Goal: Find specific page/section: Find specific page/section

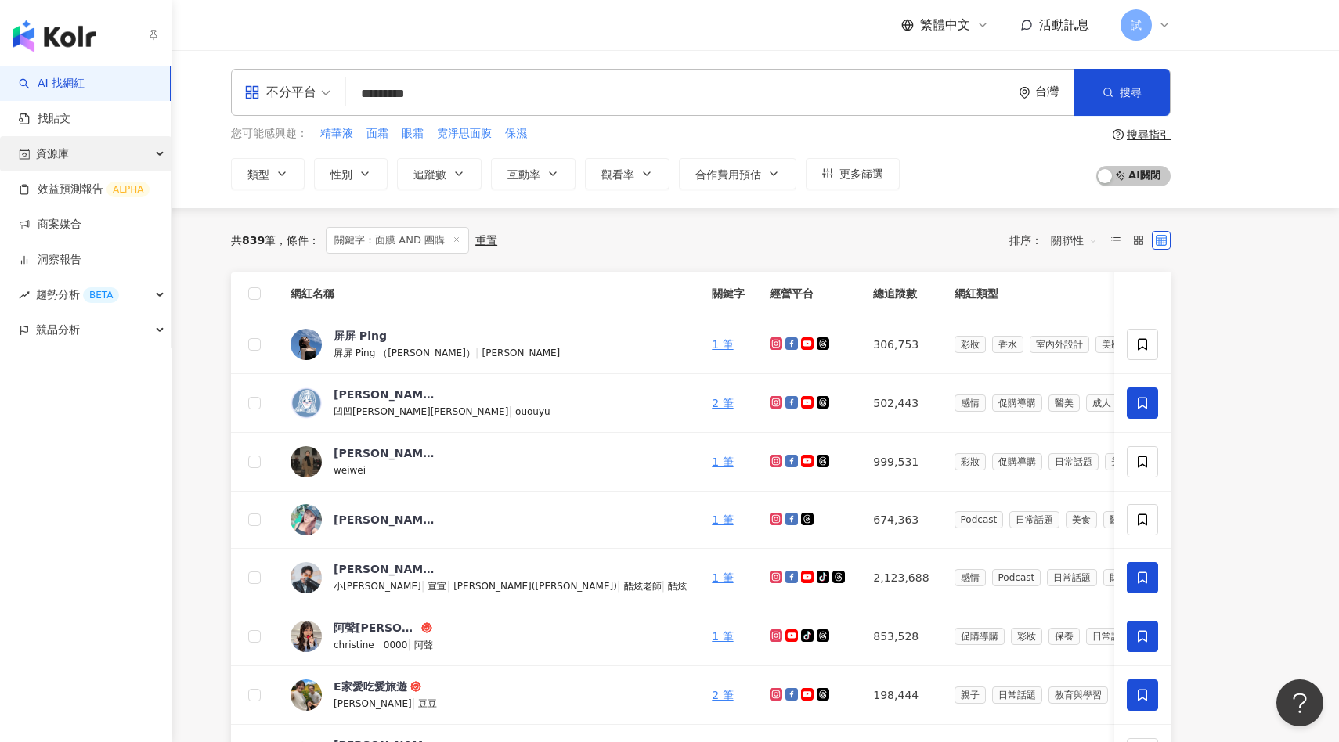
click at [55, 146] on span "資源庫" at bounding box center [52, 153] width 33 height 35
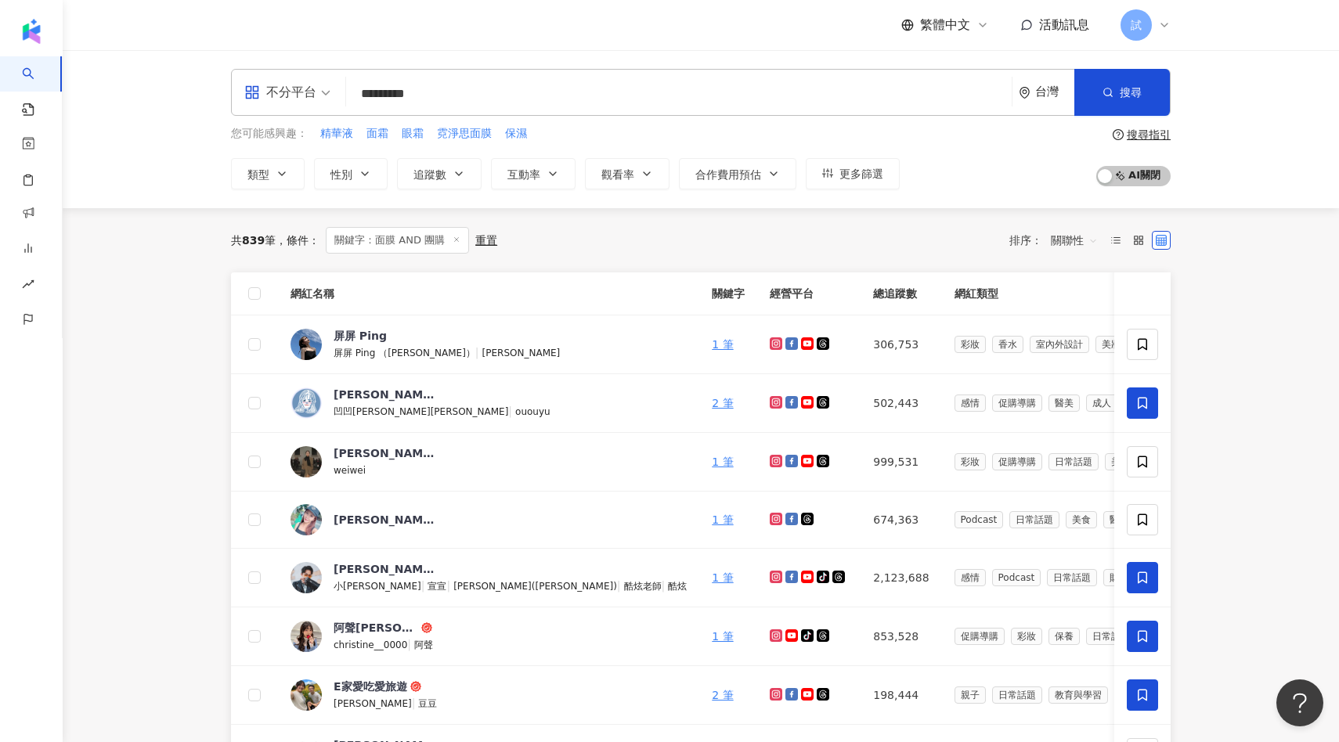
click at [1218, 67] on div "不分平台 ********* 台灣 搜尋 keyword 搜尋名稱、敘述、貼文含有關鍵字 “ 面膜 AND 團購 ” 的網紅 您可能感興趣： 精華液 面霜 眼…" at bounding box center [701, 129] width 1277 height 158
click at [825, 42] on div "繁體中文 活動訊息 試" at bounding box center [701, 25] width 940 height 50
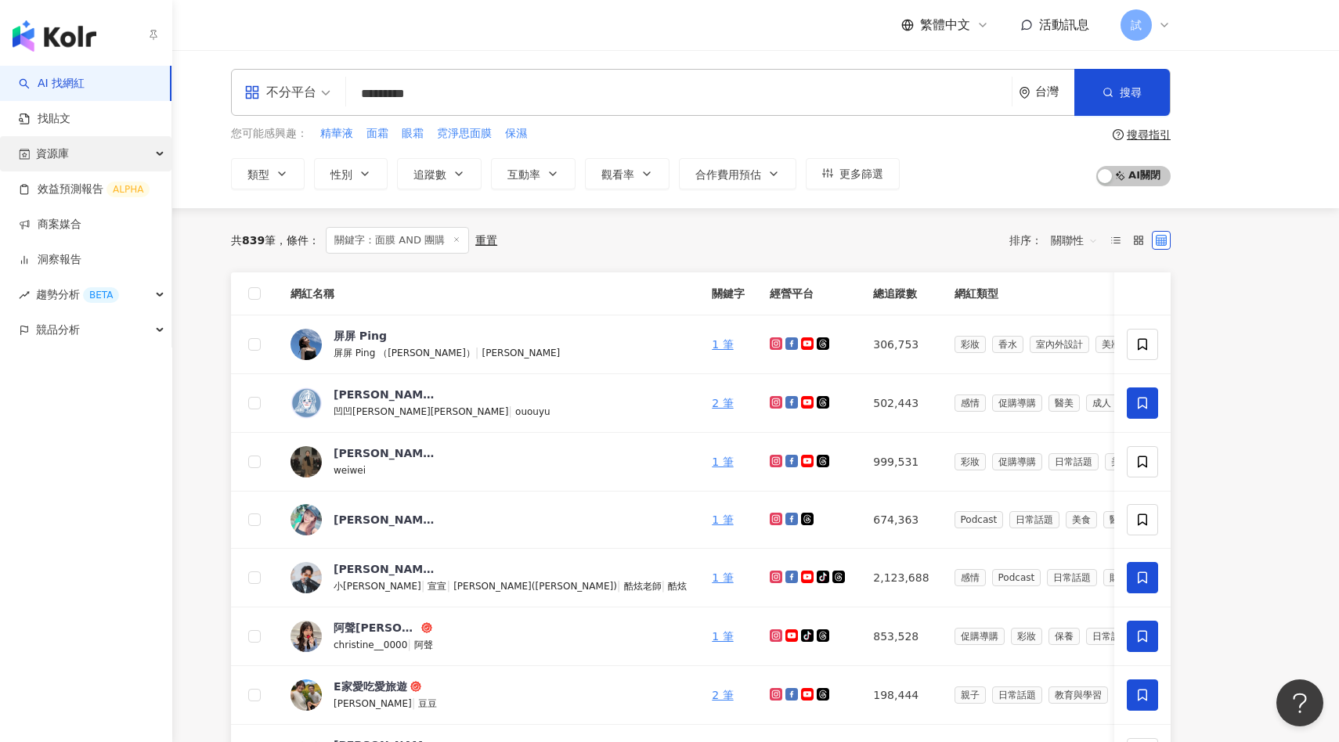
click at [41, 143] on span "資源庫" at bounding box center [52, 153] width 33 height 35
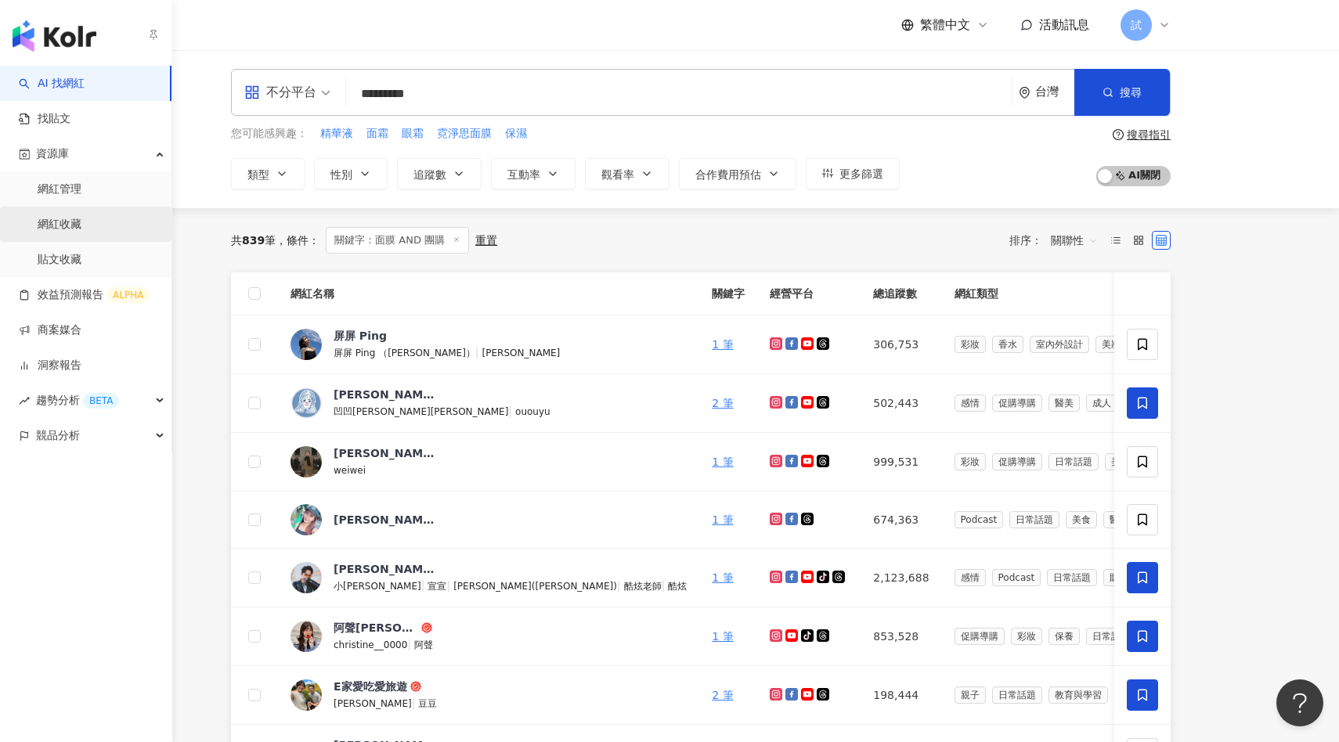
click at [81, 218] on link "網紅收藏" at bounding box center [60, 225] width 44 height 16
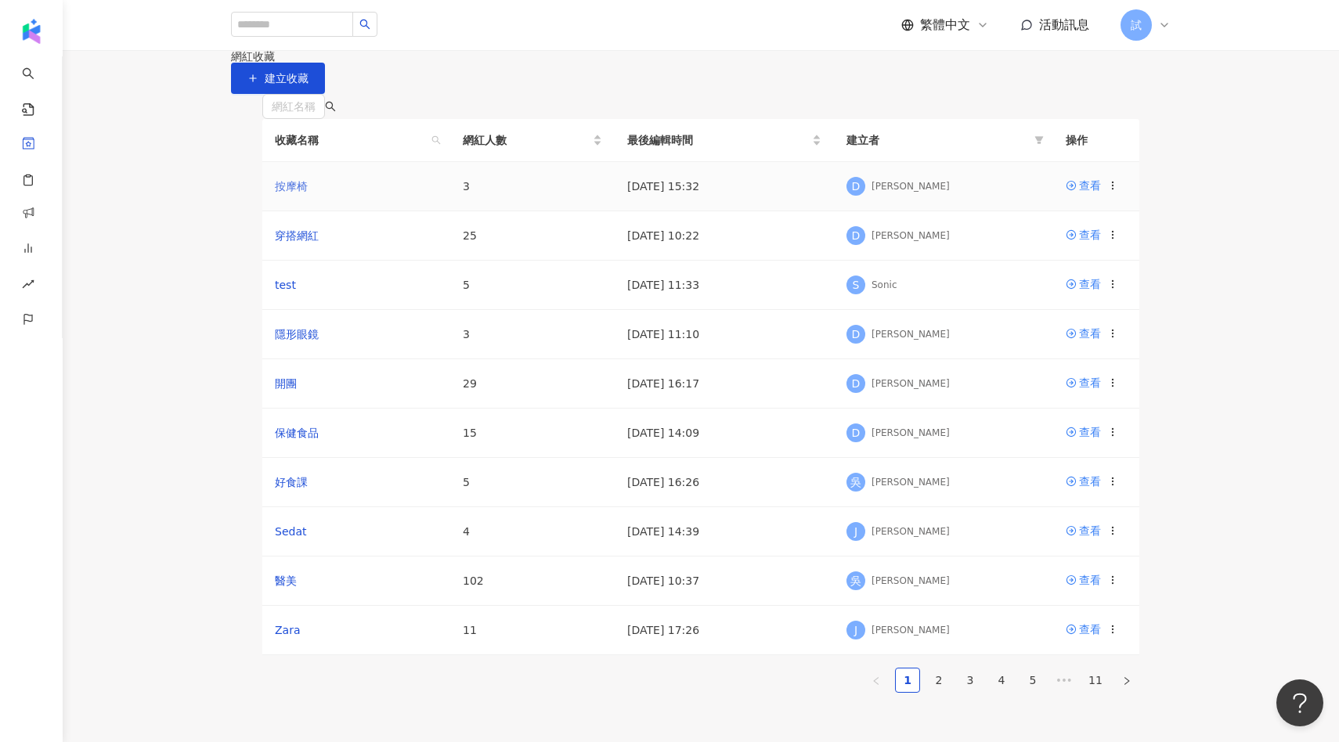
click at [302, 193] on link "按摩椅" at bounding box center [291, 186] width 33 height 13
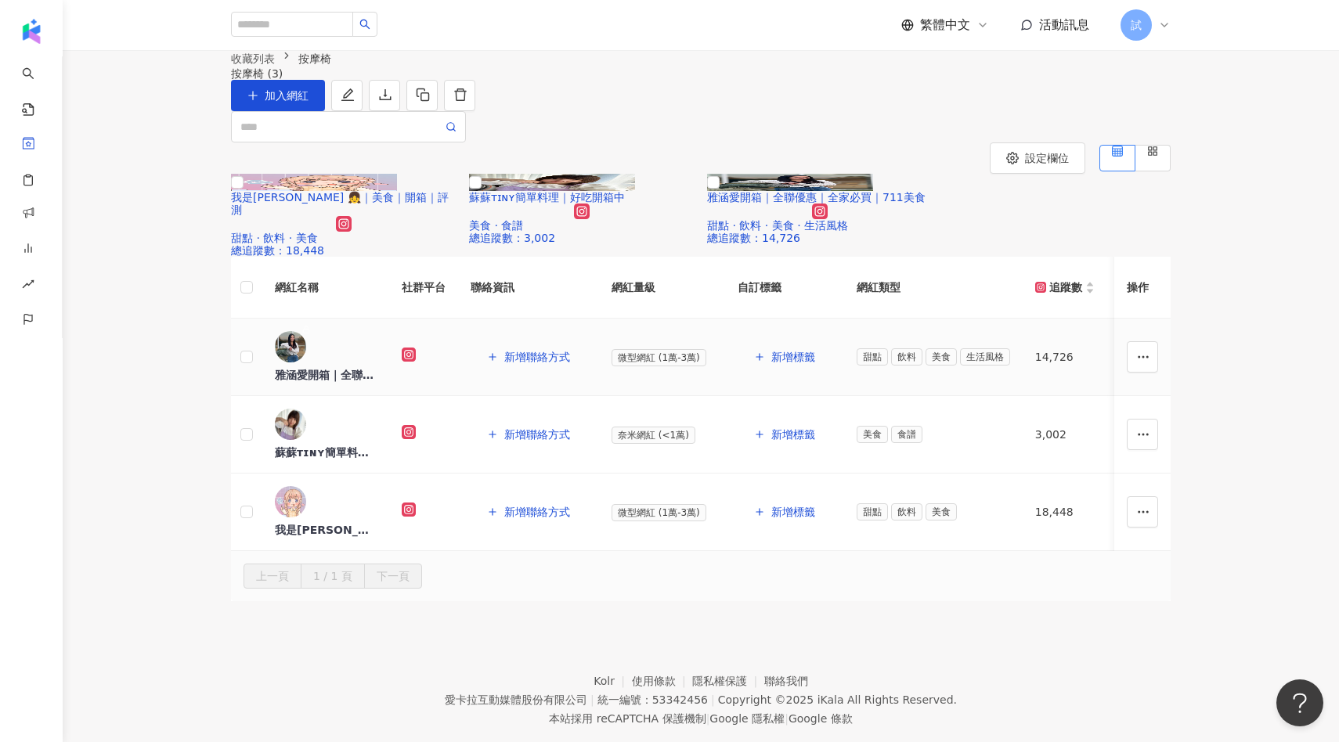
click at [367, 381] on td "雅涵愛開箱｜全聯優惠｜全家必買｜711美食" at bounding box center [325, 358] width 127 height 78
click at [359, 367] on div "雅涵愛開箱｜全聯優惠｜全家必買｜711美食" at bounding box center [326, 375] width 102 height 16
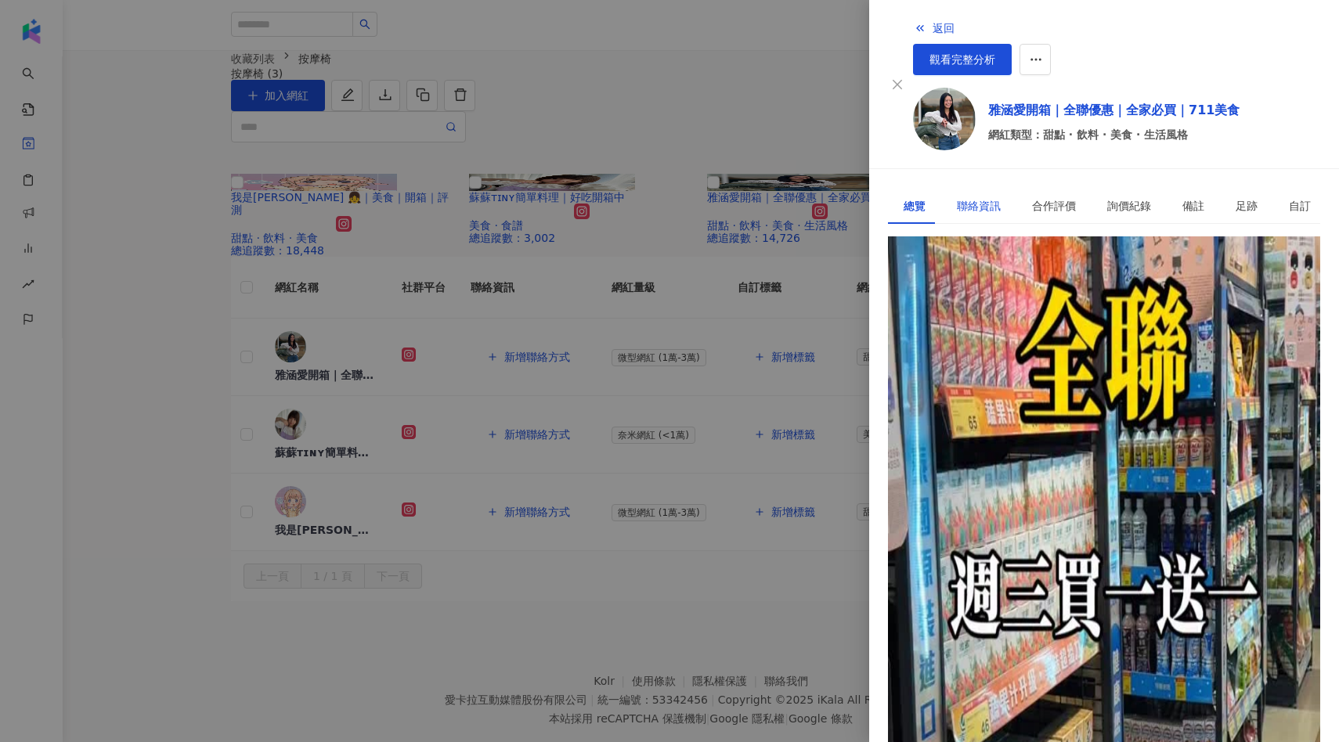
click at [971, 197] on div "聯絡資訊" at bounding box center [979, 205] width 44 height 17
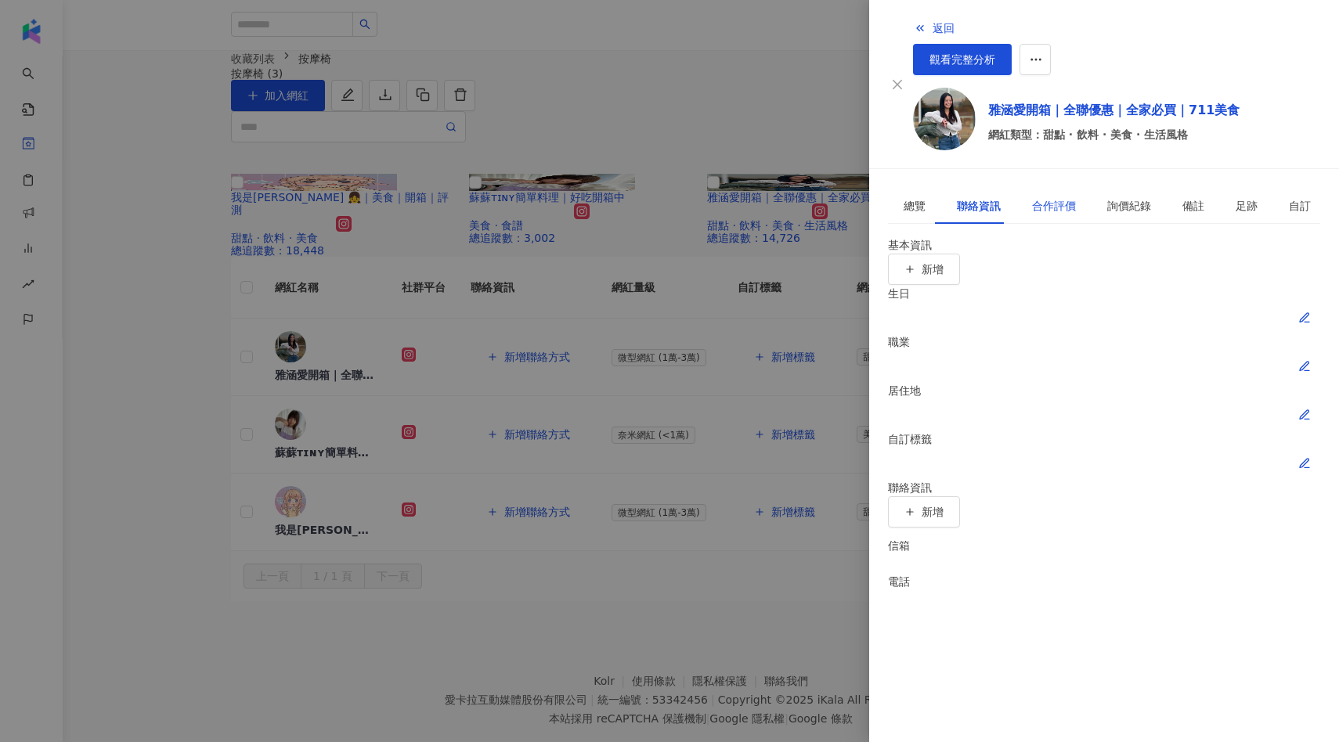
click at [1032, 197] on div "合作評價" at bounding box center [1054, 205] width 44 height 17
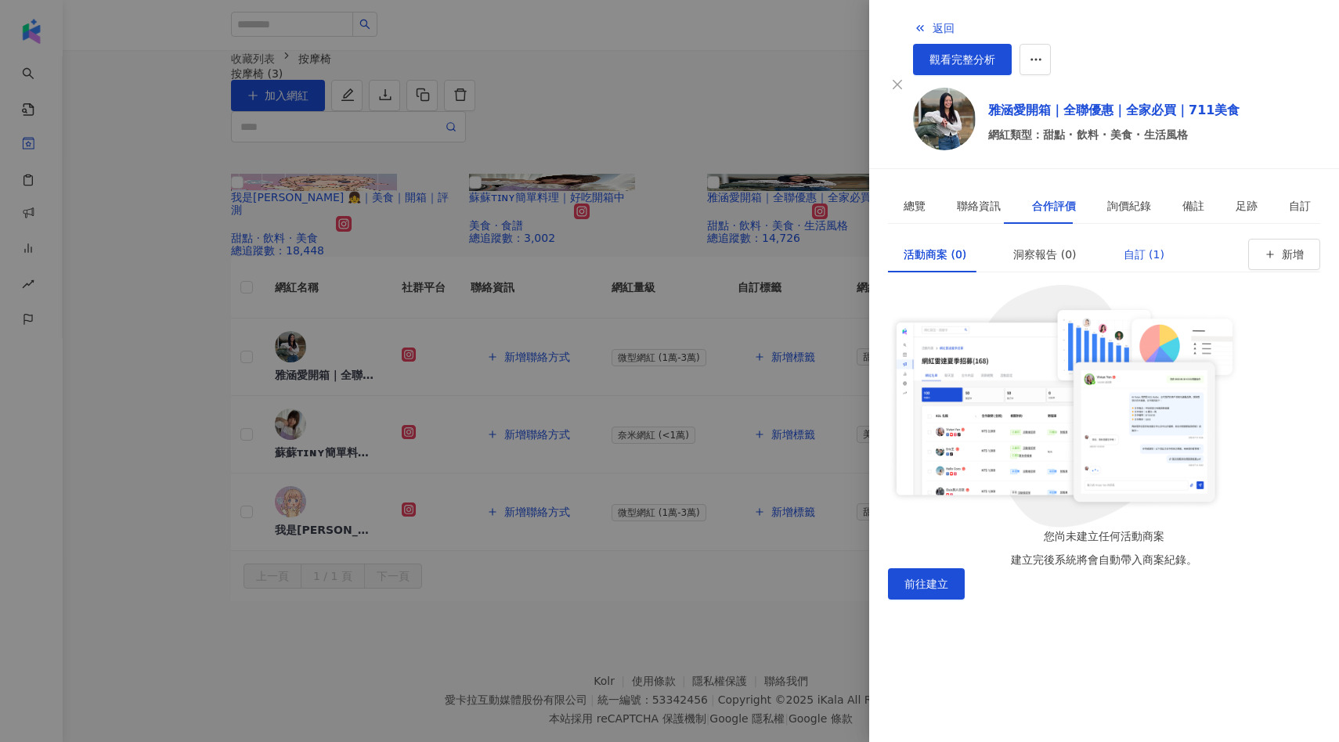
click at [1124, 246] on div "自訂 (1)" at bounding box center [1144, 254] width 41 height 17
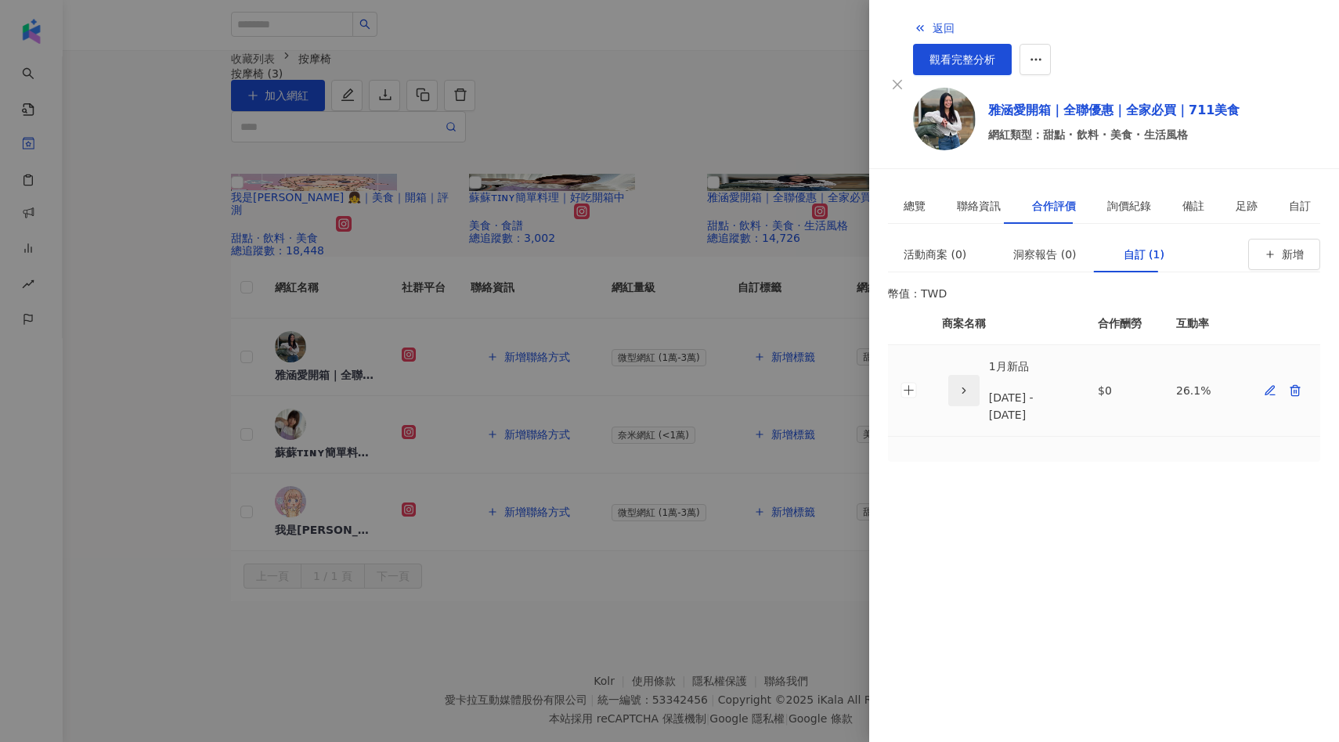
click at [959, 382] on span "button" at bounding box center [964, 390] width 11 height 16
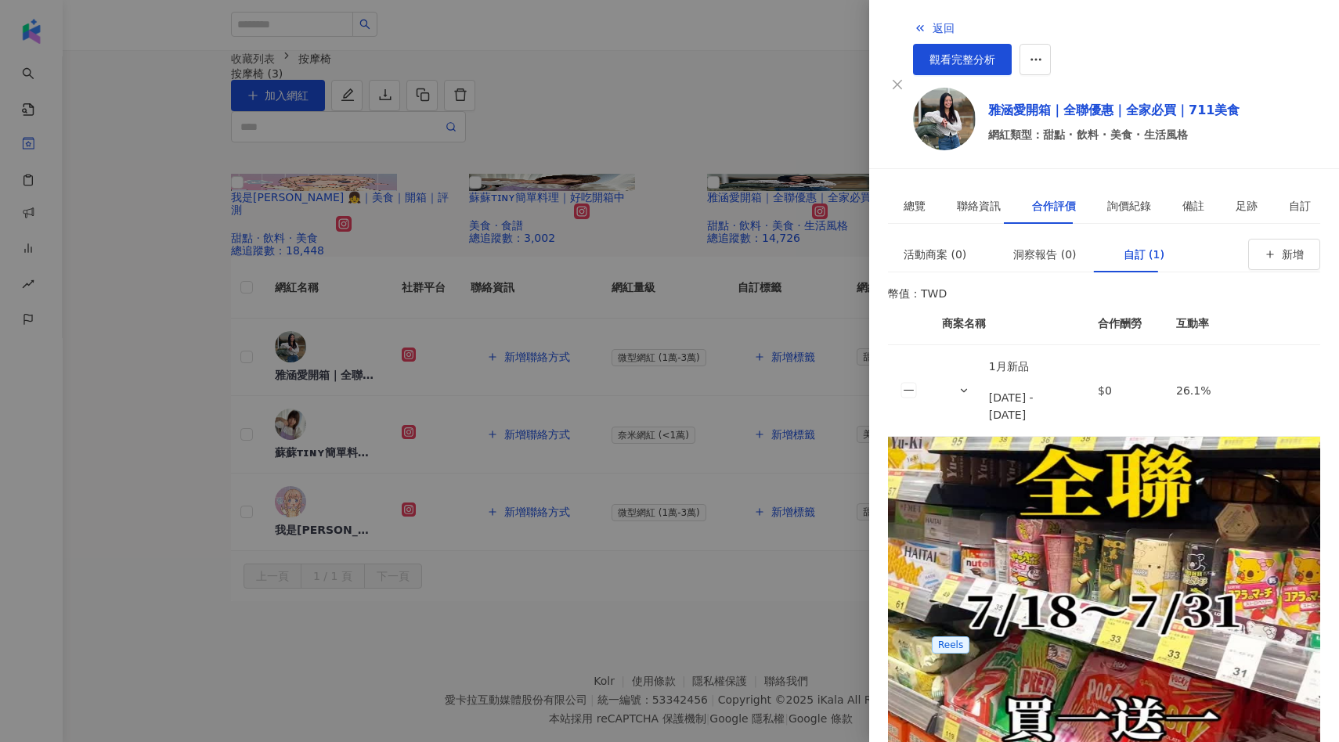
click at [621, 578] on div at bounding box center [669, 371] width 1339 height 742
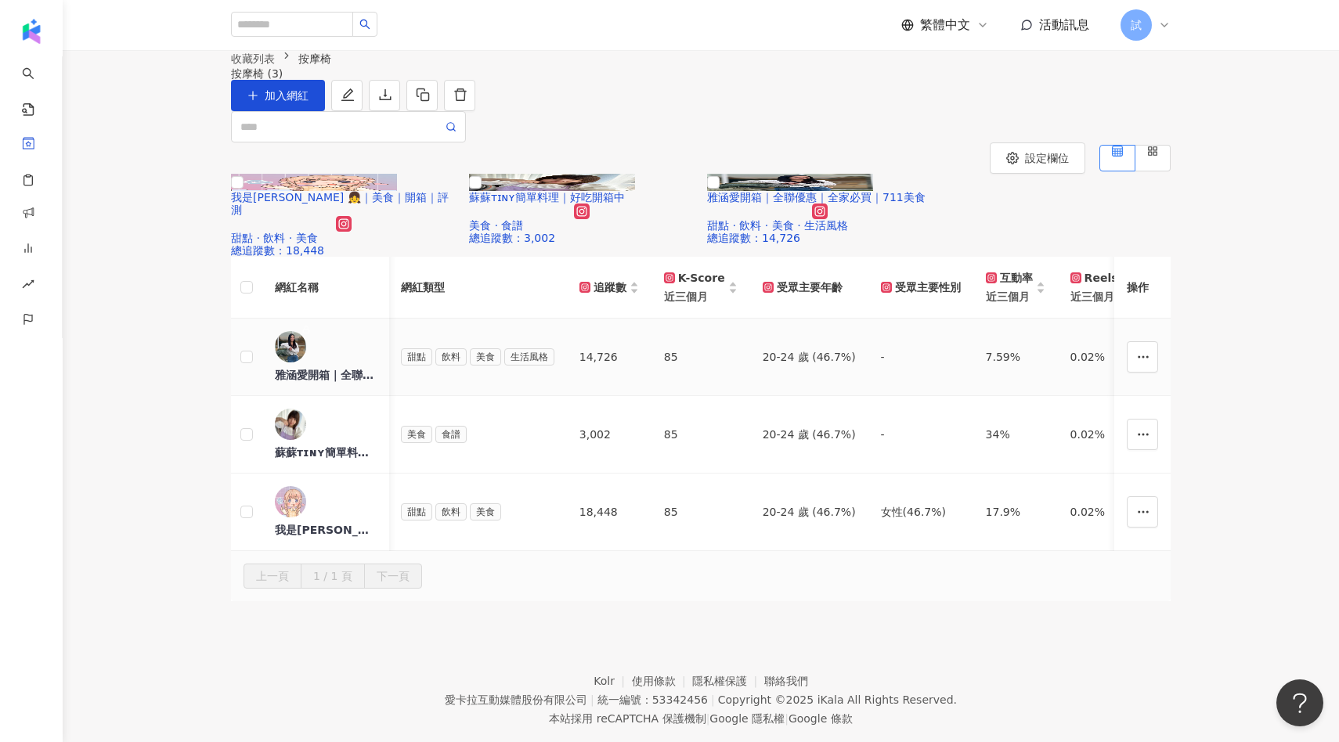
scroll to position [0, 487]
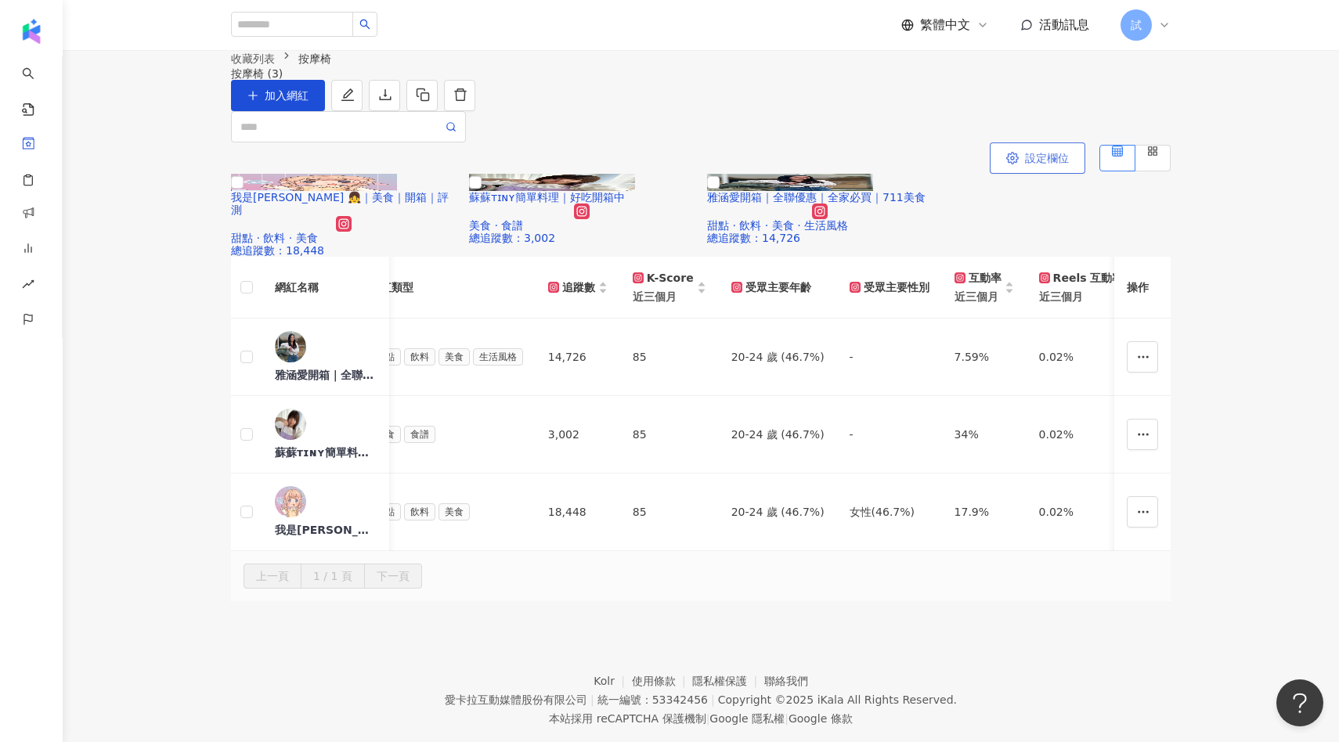
click at [1042, 164] on span "設定欄位" at bounding box center [1047, 158] width 44 height 13
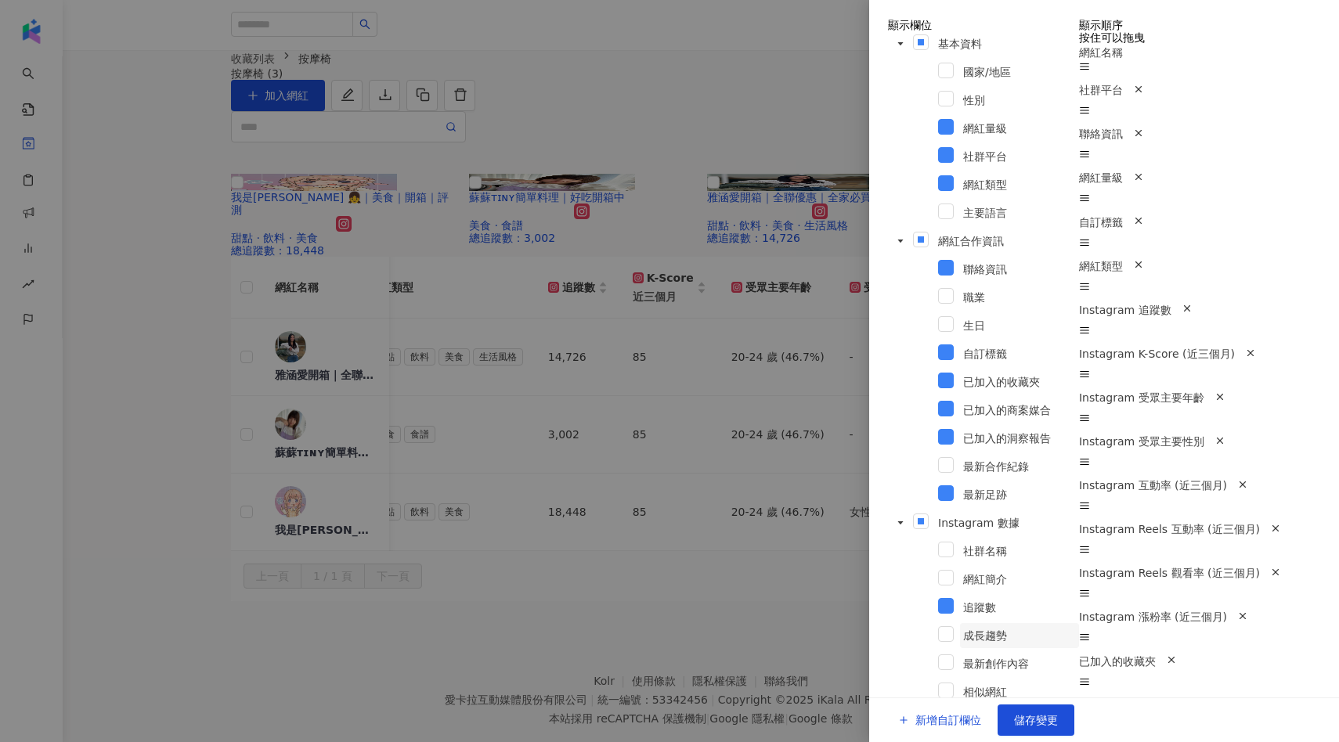
scroll to position [789, 0]
click at [958, 716] on button "新增自訂欄位" at bounding box center [940, 720] width 116 height 31
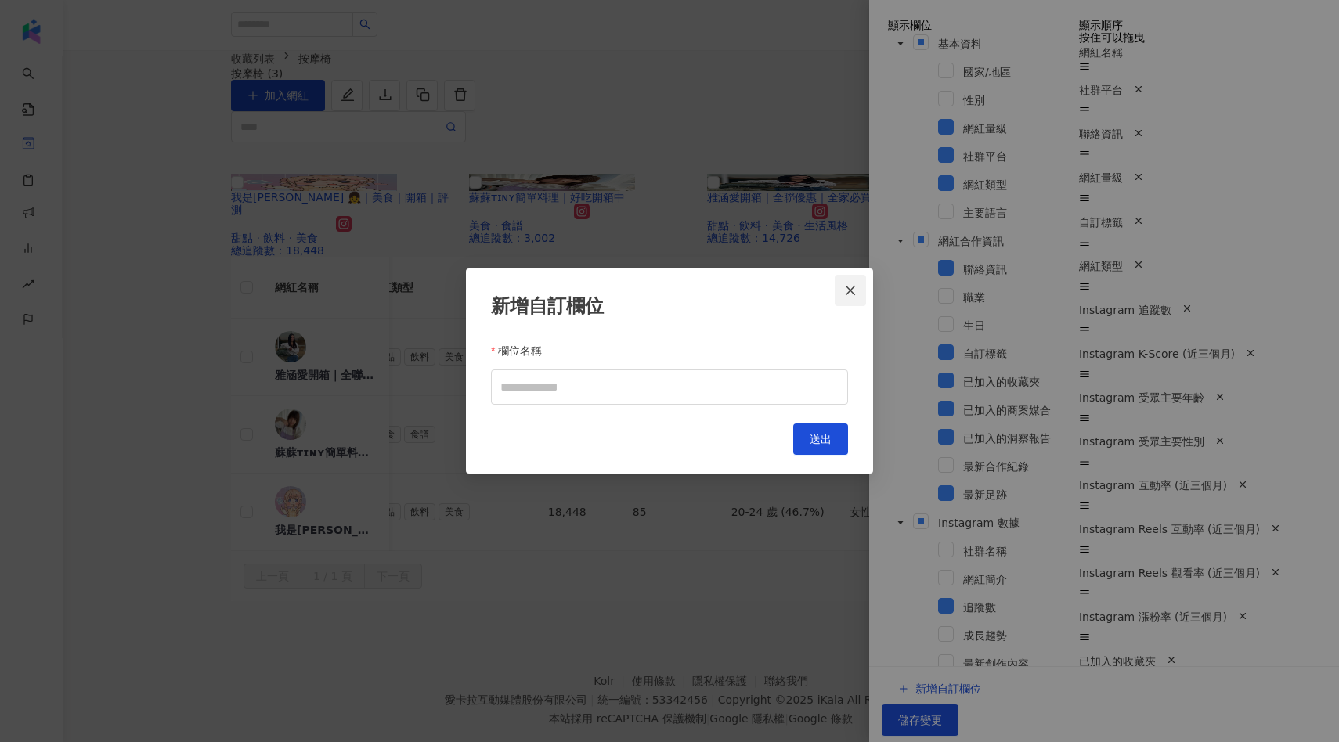
click at [847, 285] on icon "close" at bounding box center [850, 290] width 13 height 13
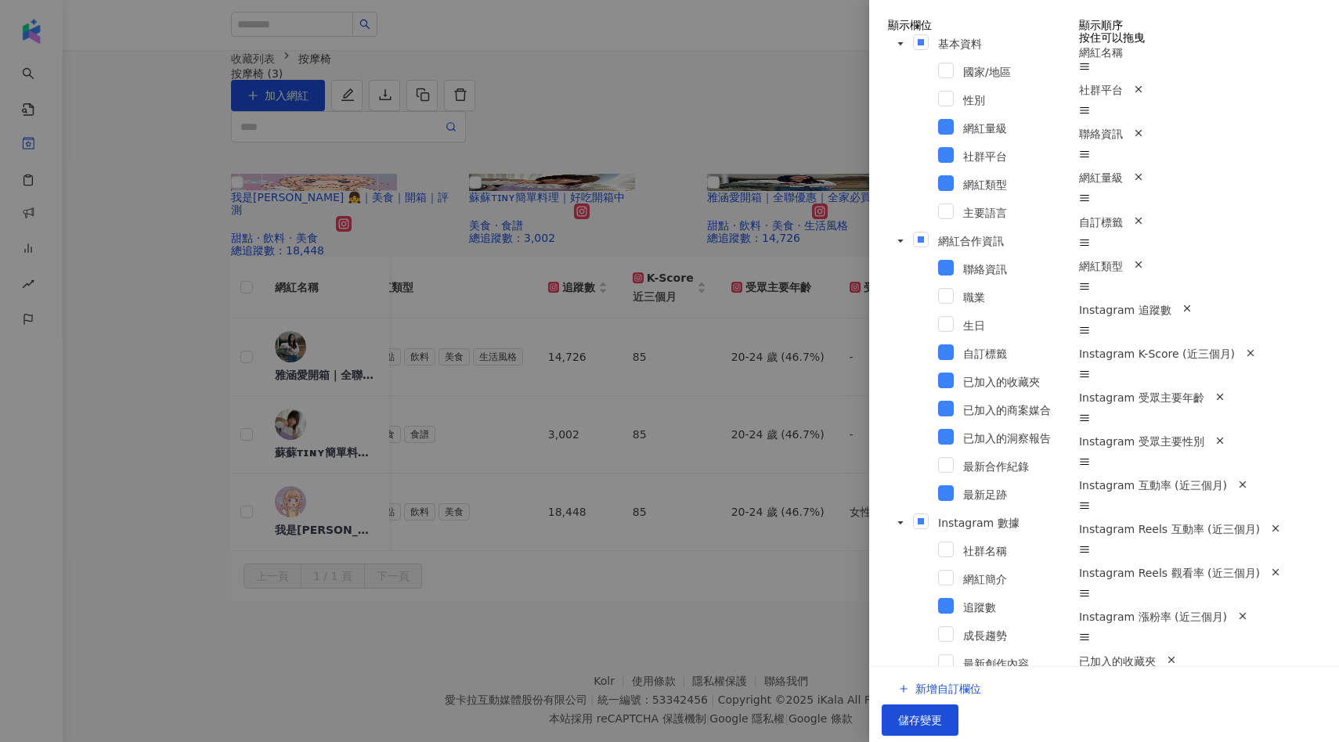
click at [723, 229] on div at bounding box center [669, 371] width 1339 height 742
